Goal: Task Accomplishment & Management: Use online tool/utility

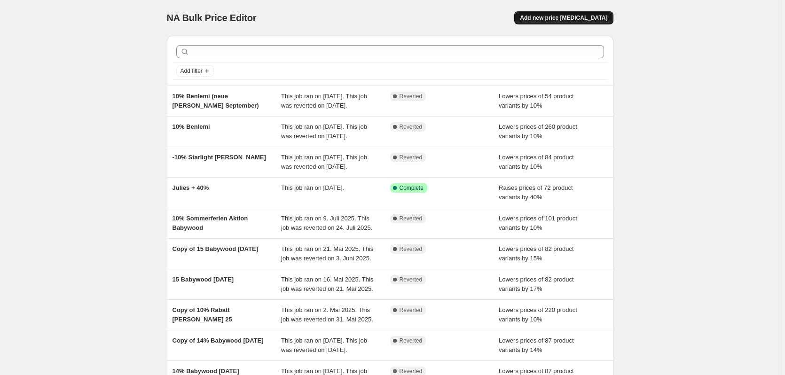
click at [566, 16] on span "Add new price change job" at bounding box center [563, 18] width 87 height 8
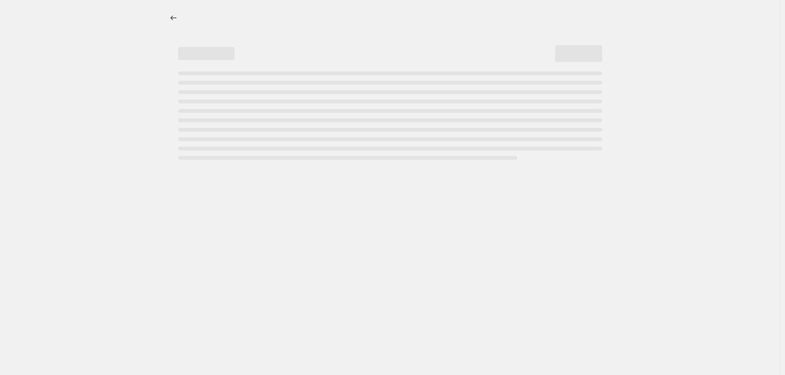
select select "percentage"
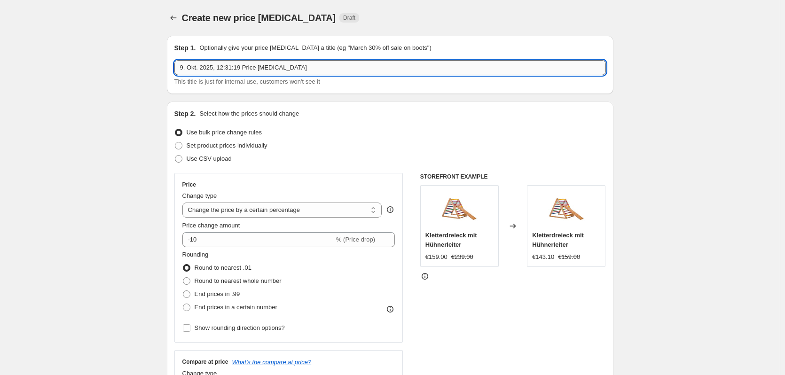
click at [223, 68] on input "9. Okt. 2025, 12:31:19 Price change job" at bounding box center [389, 67] width 431 height 15
type input "15 % Babywood Geburtstag"
click at [314, 126] on div "Use bulk price change rules" at bounding box center [389, 132] width 431 height 13
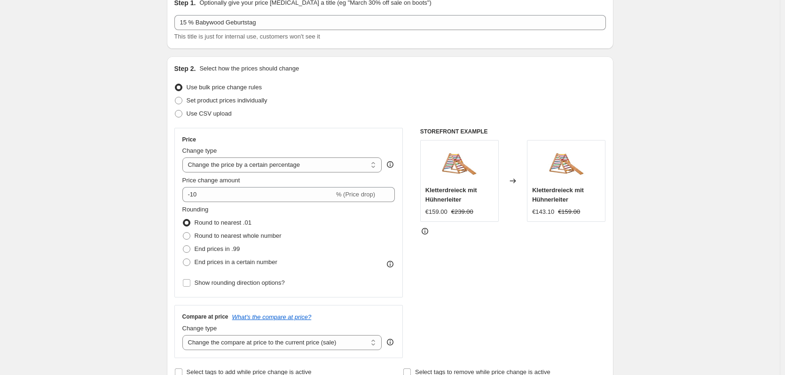
scroll to position [47, 0]
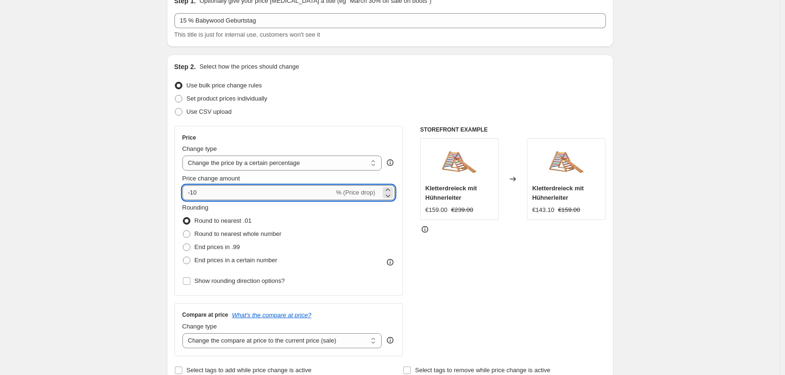
click at [224, 199] on input "-10" at bounding box center [258, 192] width 152 height 15
click at [223, 196] on input "-10" at bounding box center [258, 192] width 152 height 15
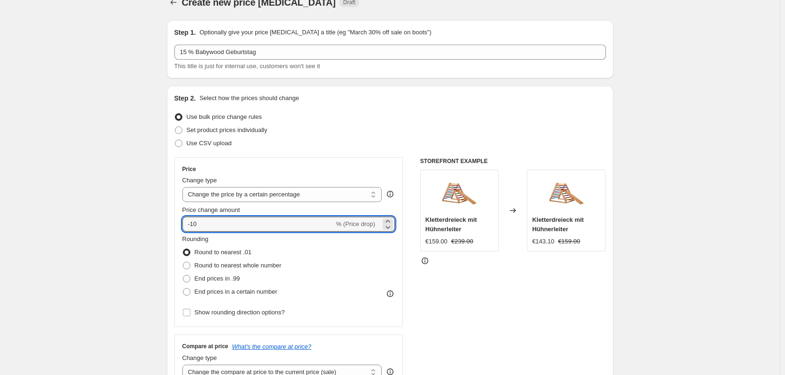
scroll to position [0, 0]
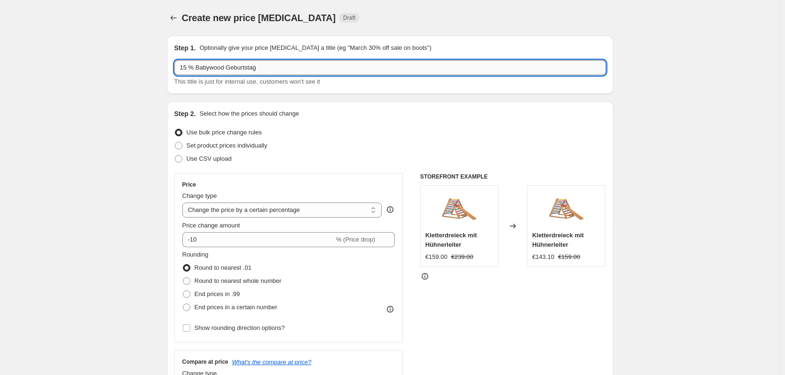
drag, startPoint x: 188, startPoint y: 66, endPoint x: 208, endPoint y: 61, distance: 20.9
click at [186, 66] on input "15 % Babywood Geburtstag" at bounding box center [389, 67] width 431 height 15
click at [205, 69] on input "15 % Babywood Geburtstag" at bounding box center [389, 67] width 431 height 15
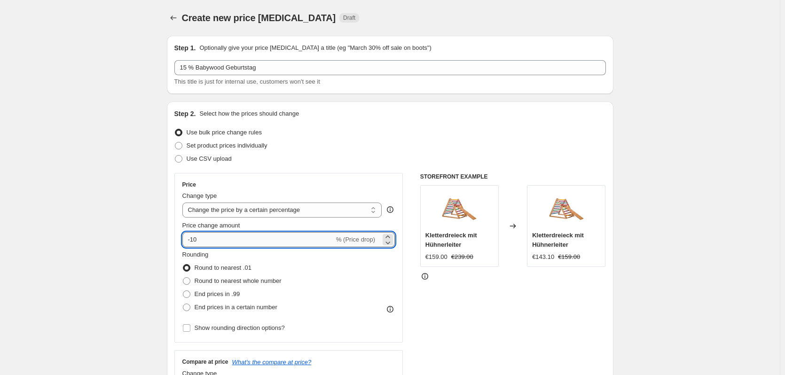
click at [203, 238] on input "-10" at bounding box center [258, 239] width 152 height 15
type input "-15"
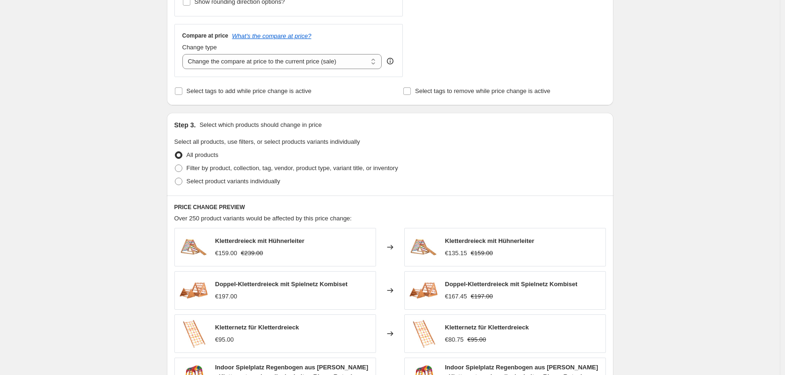
scroll to position [329, 0]
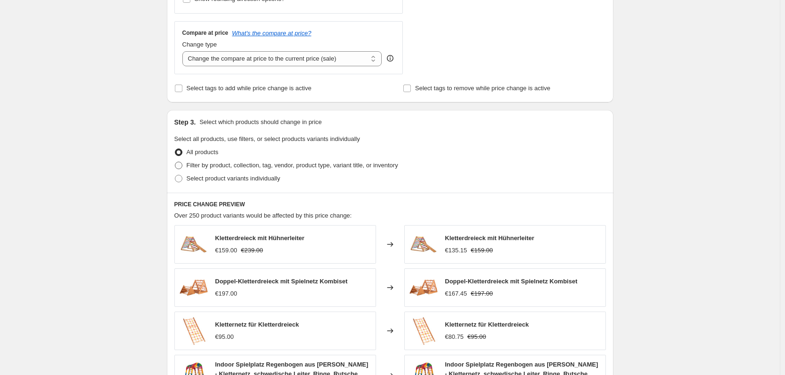
click at [206, 165] on span "Filter by product, collection, tag, vendor, product type, variant title, or inv…" at bounding box center [292, 165] width 211 height 7
click at [175, 162] on input "Filter by product, collection, tag, vendor, product type, variant title, or inv…" at bounding box center [175, 162] width 0 height 0
radio input "true"
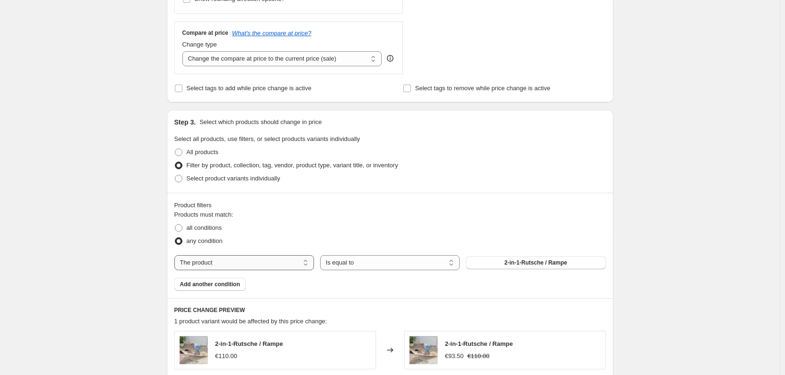
click at [211, 263] on select "The product The product's collection The product's tag The product's vendor The…" at bounding box center [244, 262] width 140 height 15
click at [141, 292] on div "Create new price change job. This page is ready Create new price change job Dra…" at bounding box center [390, 107] width 780 height 872
click at [217, 268] on select "The product The product's collection The product's tag The product's vendor The…" at bounding box center [244, 262] width 140 height 15
select select "collection"
click at [363, 262] on select "Is equal to Is not equal to" at bounding box center [390, 262] width 140 height 15
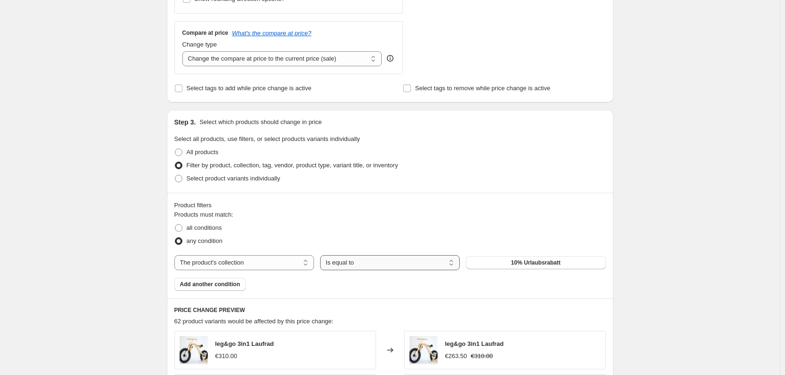
click at [322, 255] on select "Is equal to Is not equal to" at bounding box center [390, 262] width 140 height 15
click at [531, 256] on button "10% Urlaubsrabatt" at bounding box center [536, 262] width 140 height 13
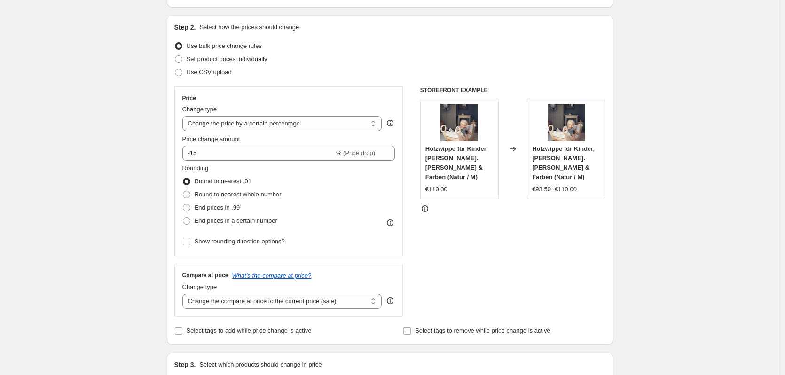
scroll to position [0, 0]
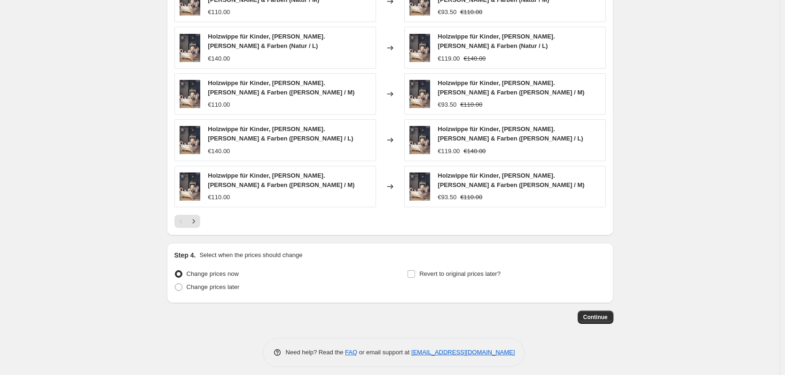
scroll to position [686, 0]
click at [431, 269] on span "Revert to original prices later?" at bounding box center [459, 272] width 81 height 7
click at [415, 269] on input "Revert to original prices later?" at bounding box center [411, 273] width 8 height 8
checkbox input "true"
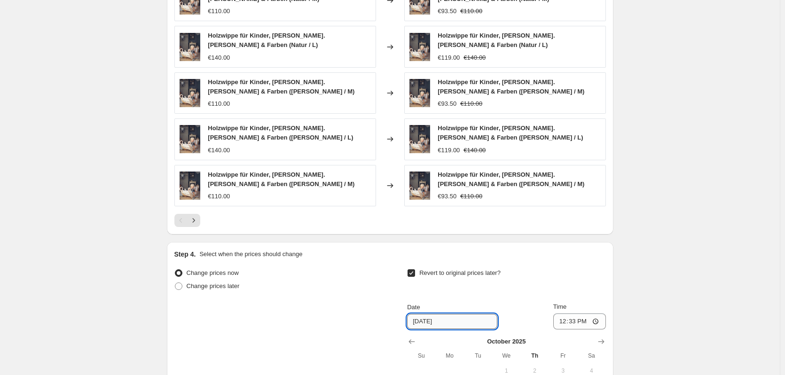
click at [436, 314] on input "10/16/2025" at bounding box center [452, 321] width 90 height 15
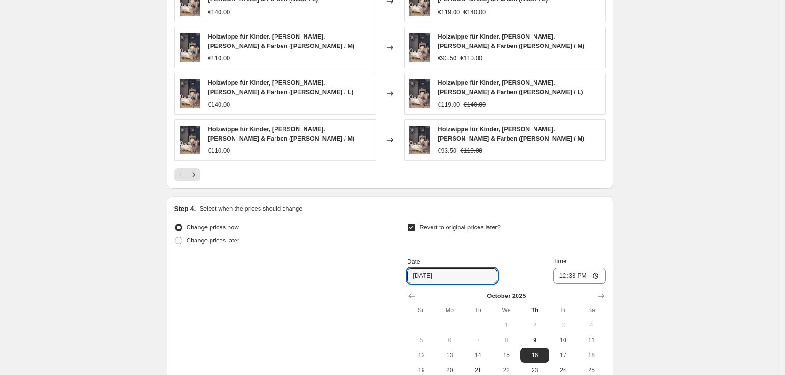
scroll to position [846, 0]
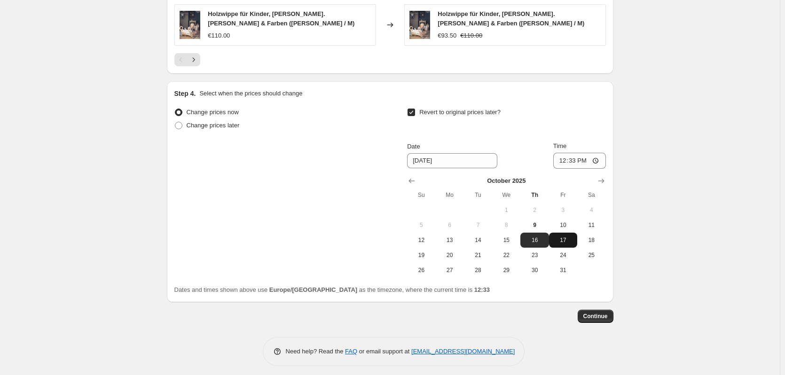
click at [568, 236] on span "17" at bounding box center [563, 240] width 21 height 8
type input "10/17/2025"
click at [578, 156] on input "12:33" at bounding box center [579, 161] width 53 height 16
type input "23:59"
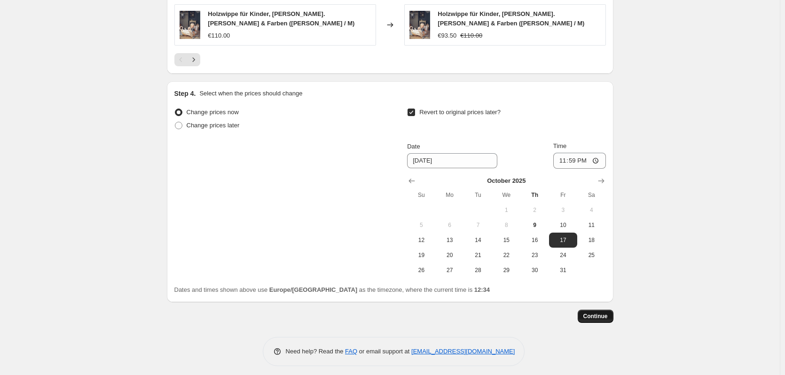
click at [600, 313] on span "Continue" at bounding box center [595, 317] width 24 height 8
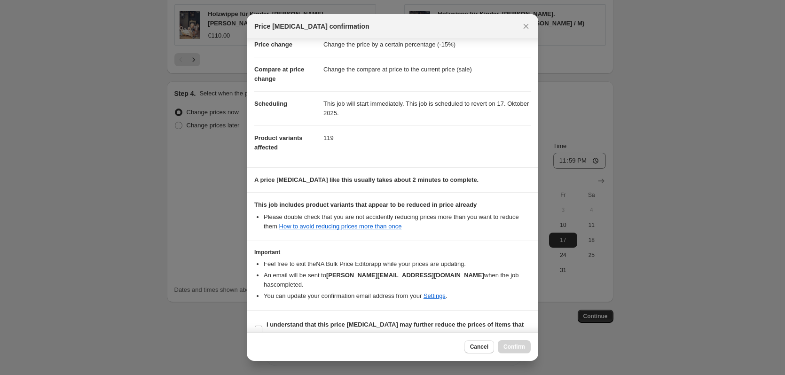
scroll to position [30, 0]
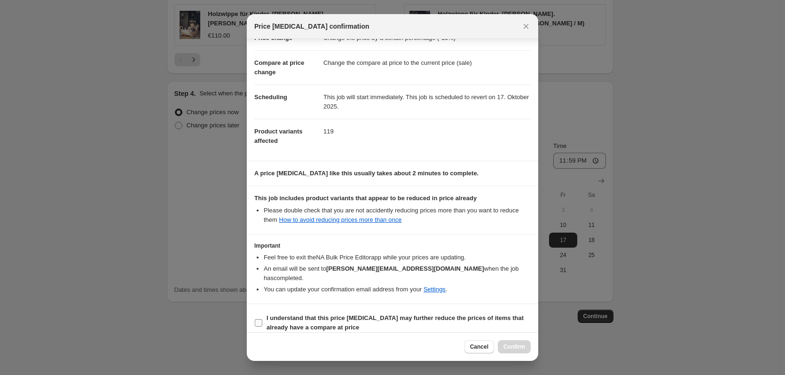
click at [259, 319] on input "I understand that this price change job may further reduce the prices of items …" at bounding box center [259, 323] width 8 height 8
checkbox input "true"
click at [513, 344] on span "Confirm" at bounding box center [514, 347] width 22 height 8
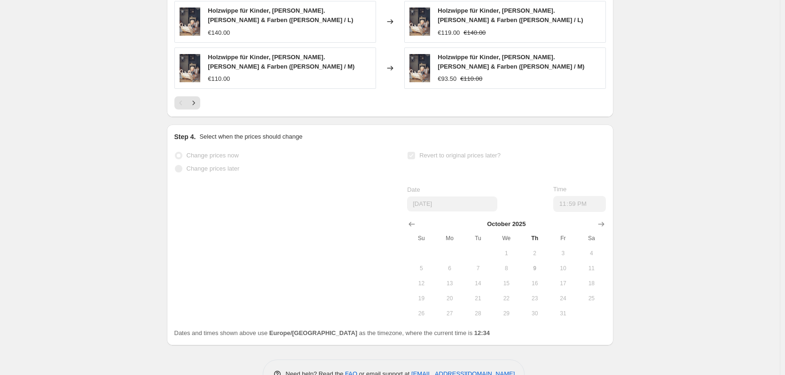
scroll to position [871, 0]
select select "percentage"
select select "collection"
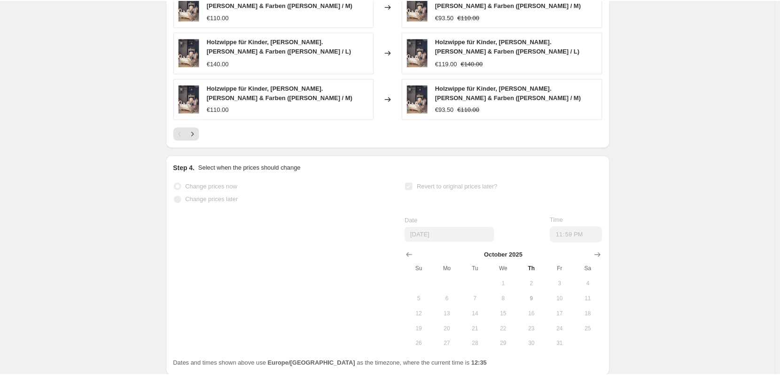
scroll to position [0, 0]
